Goal: Information Seeking & Learning: Learn about a topic

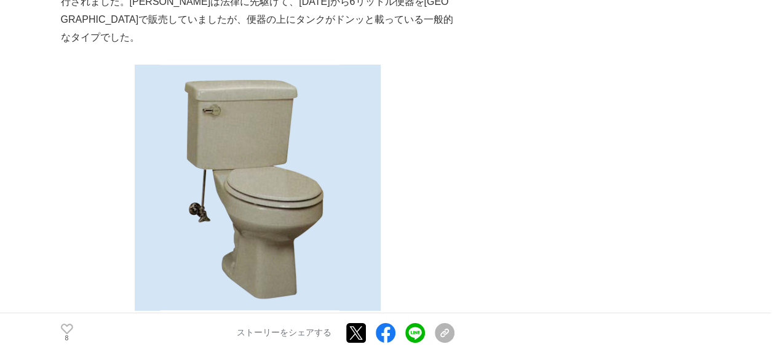
scroll to position [6761, 0]
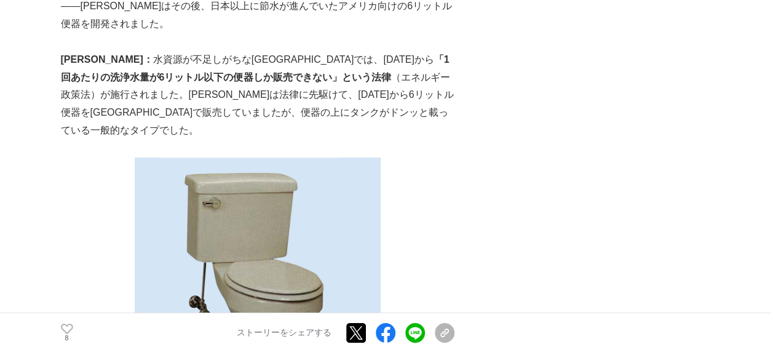
scroll to position [6761, 0]
